Goal: Understand process/instructions

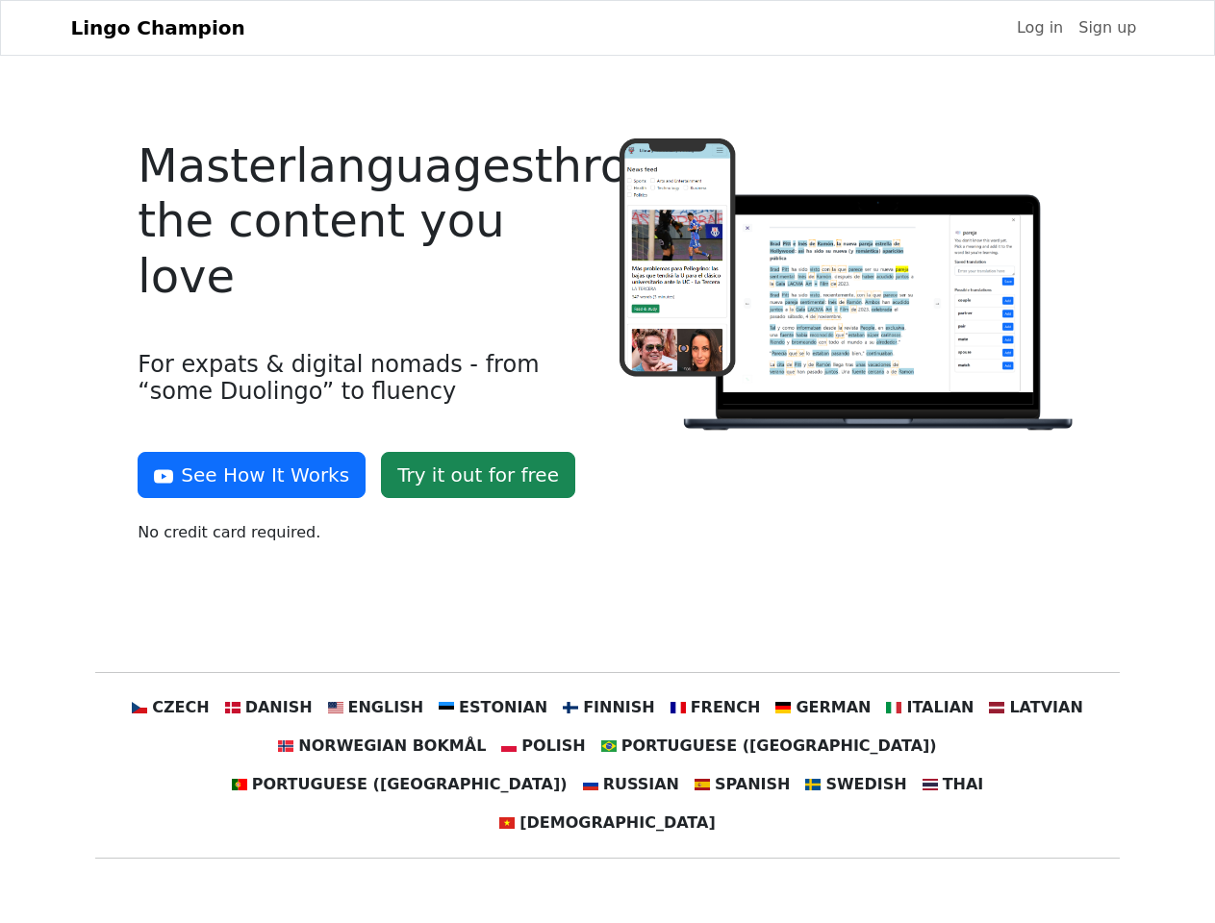
click at [608, 462] on div at bounding box center [848, 348] width 481 height 421
click at [244, 475] on button "See How It Works" at bounding box center [252, 475] width 228 height 46
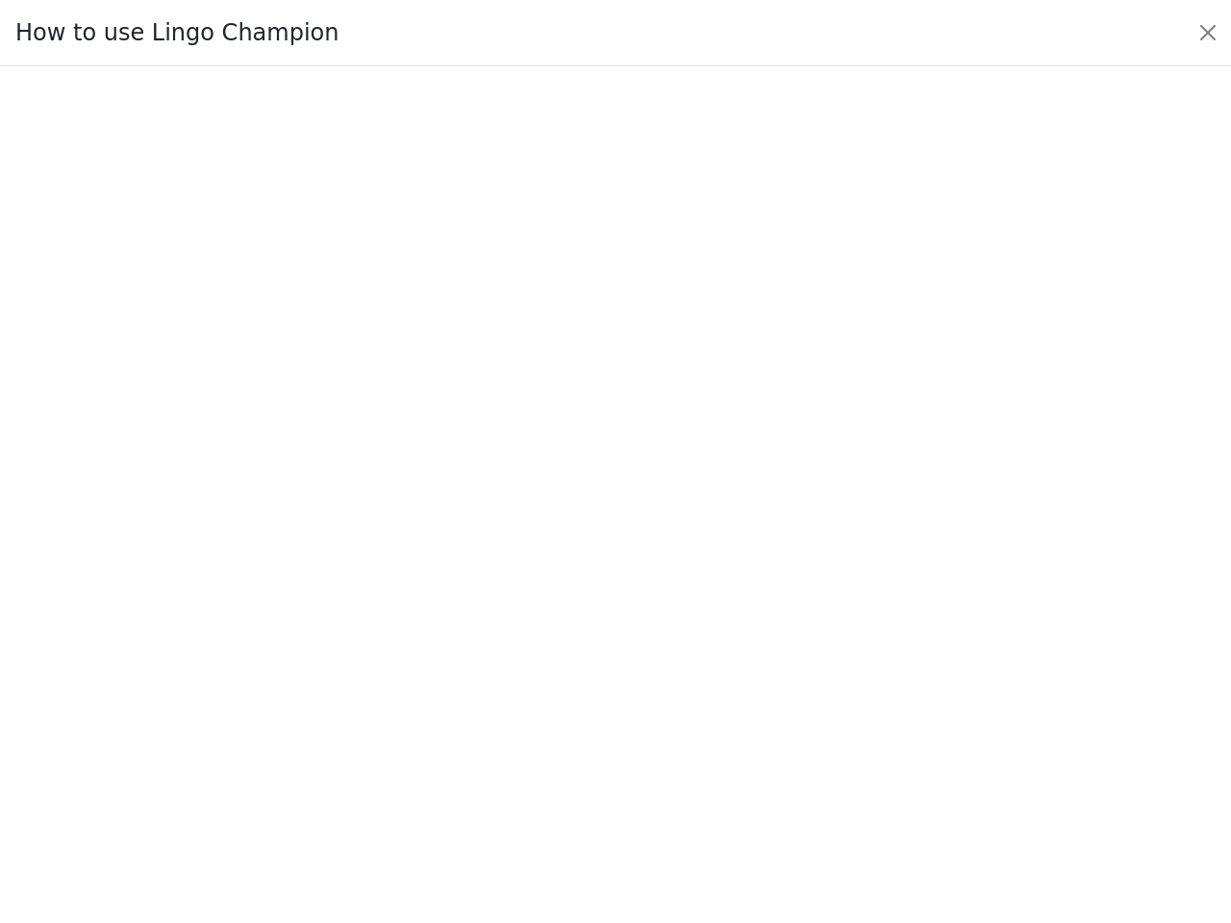
click at [207, 708] on div at bounding box center [615, 495] width 1140 height 675
click at [297, 708] on div at bounding box center [615, 495] width 1140 height 675
click at [394, 708] on div at bounding box center [615, 495] width 1140 height 675
click at [500, 708] on div at bounding box center [615, 495] width 1140 height 675
click at [606, 708] on div at bounding box center [615, 495] width 1140 height 675
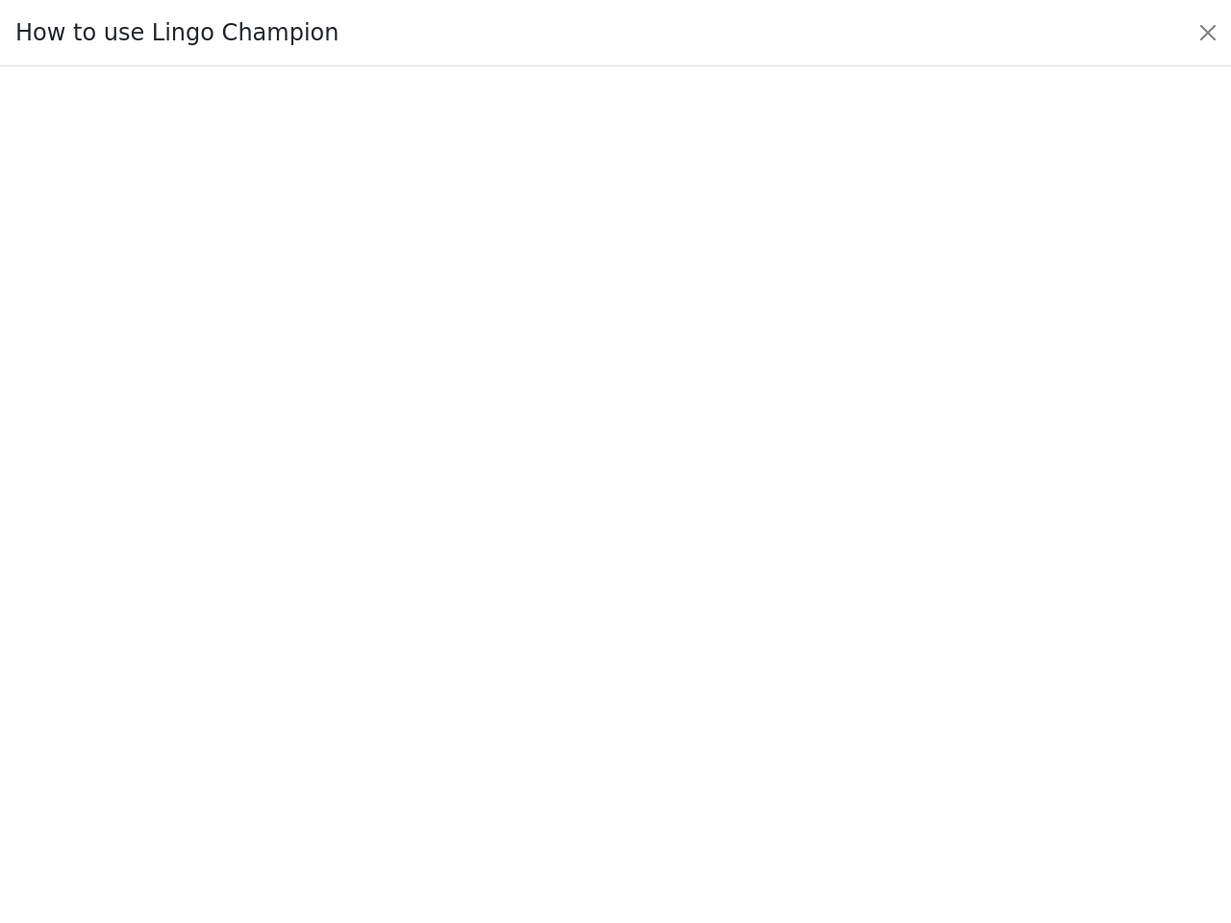
click at [702, 708] on div at bounding box center [615, 495] width 1140 height 675
click at [801, 708] on div at bounding box center [615, 495] width 1140 height 675
click at [900, 708] on div at bounding box center [615, 495] width 1140 height 675
